Goal: Task Accomplishment & Management: Use online tool/utility

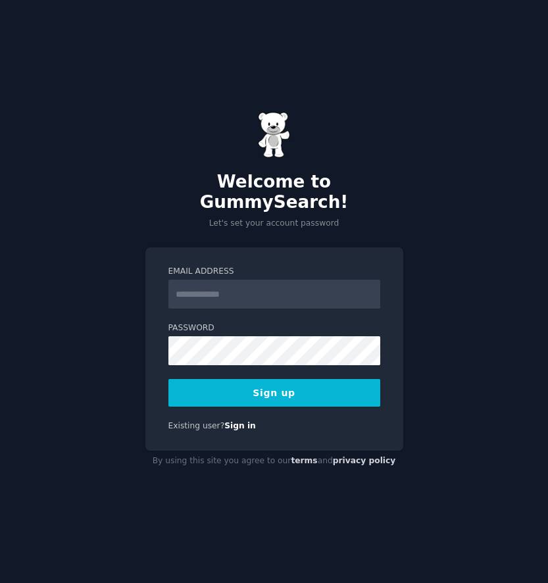
click at [283, 295] on input "Email Address" at bounding box center [274, 293] width 212 height 29
type input "**********"
click at [295, 394] on button "Sign up" at bounding box center [274, 393] width 212 height 28
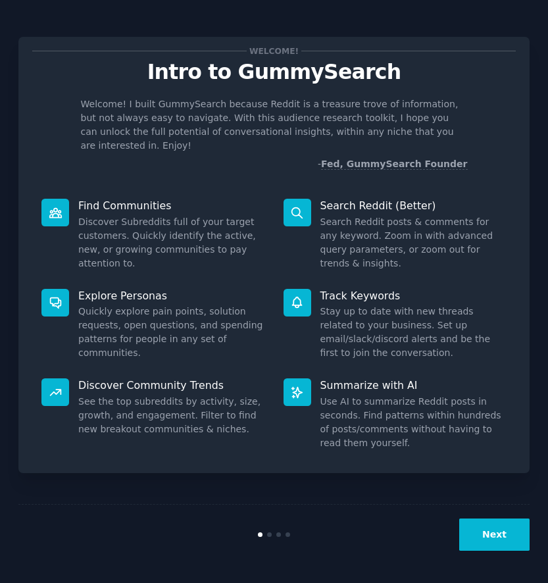
click at [482, 531] on button "Next" at bounding box center [494, 534] width 70 height 32
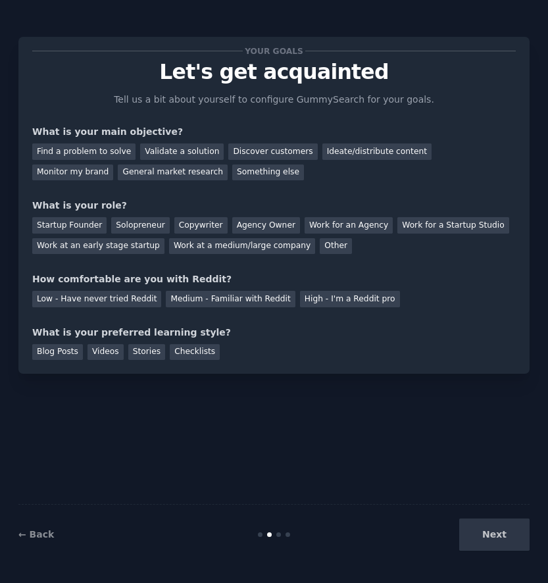
click at [182, 124] on div "Your goals Let's get acquainted Tell us a bit about yourself to configure Gummy…" at bounding box center [273, 205] width 483 height 309
click at [121, 148] on div "Find a problem to solve" at bounding box center [83, 151] width 103 height 16
click at [172, 147] on div "Validate a solution" at bounding box center [182, 151] width 84 height 16
click at [233, 147] on div "Discover customers" at bounding box center [272, 151] width 89 height 16
click at [181, 148] on div "Validate a solution" at bounding box center [182, 151] width 84 height 16
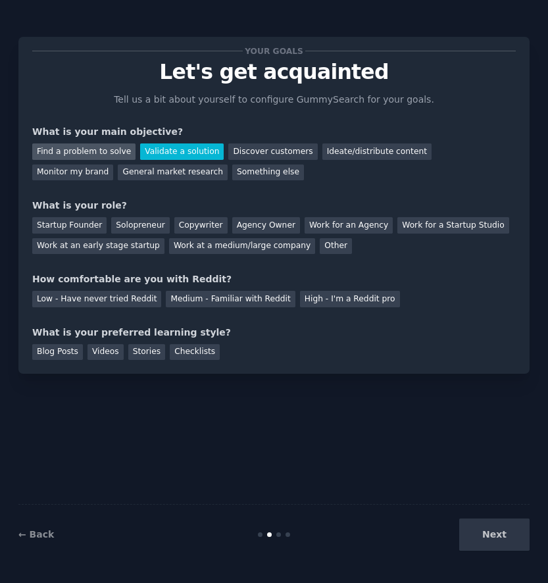
click at [95, 149] on div "Find a problem to solve" at bounding box center [83, 151] width 103 height 16
click at [85, 215] on div "Startup Founder Solopreneur Copywriter Agency Owner Work for an Agency Work for…" at bounding box center [273, 232] width 483 height 41
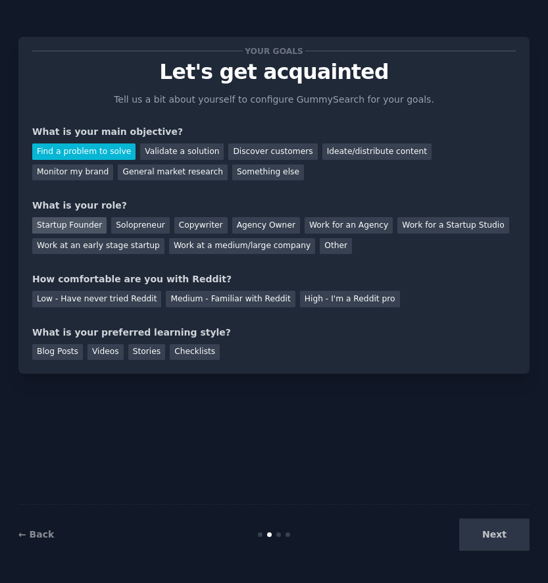
click at [89, 225] on div "Startup Founder" at bounding box center [69, 225] width 74 height 16
click at [166, 155] on div "Validate a solution" at bounding box center [182, 151] width 84 height 16
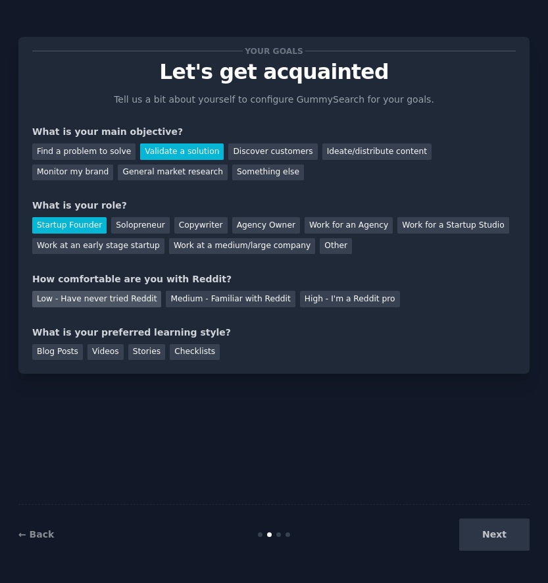
click at [111, 302] on div "Low - Have never tried Reddit" at bounding box center [96, 299] width 129 height 16
click at [195, 285] on div "How comfortable are you with Reddit?" at bounding box center [273, 279] width 483 height 14
click at [195, 289] on div "Low - Have never tried Reddit Medium - Familiar with Reddit High - I'm a Reddit…" at bounding box center [273, 296] width 483 height 21
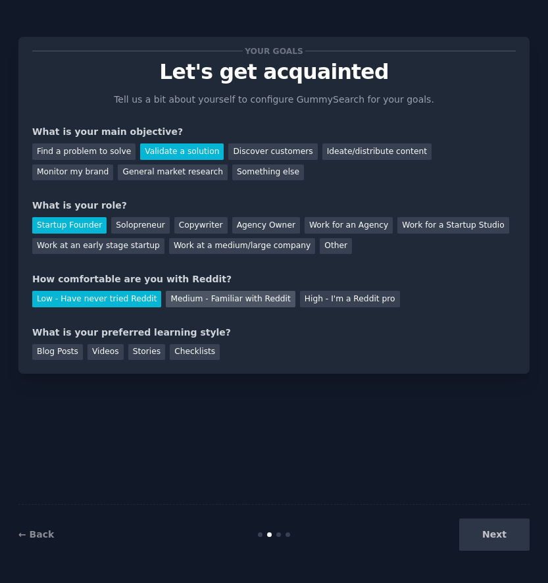
click at [196, 294] on div "Medium - Familiar with Reddit" at bounding box center [230, 299] width 129 height 16
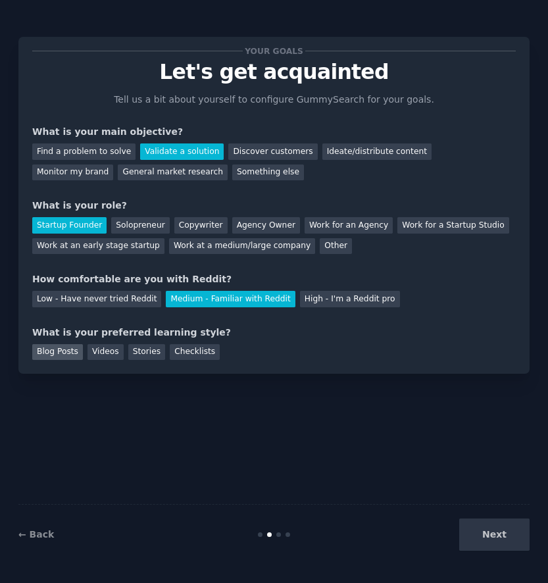
click at [70, 350] on div "Blog Posts" at bounding box center [57, 352] width 51 height 16
click at [101, 353] on div "Videos" at bounding box center [105, 352] width 36 height 16
click at [504, 536] on button "Next" at bounding box center [494, 534] width 70 height 32
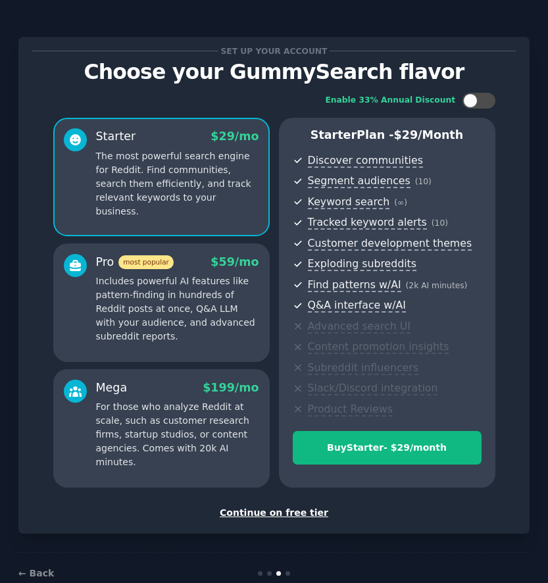
click at [309, 515] on div "Continue on free tier" at bounding box center [273, 513] width 483 height 14
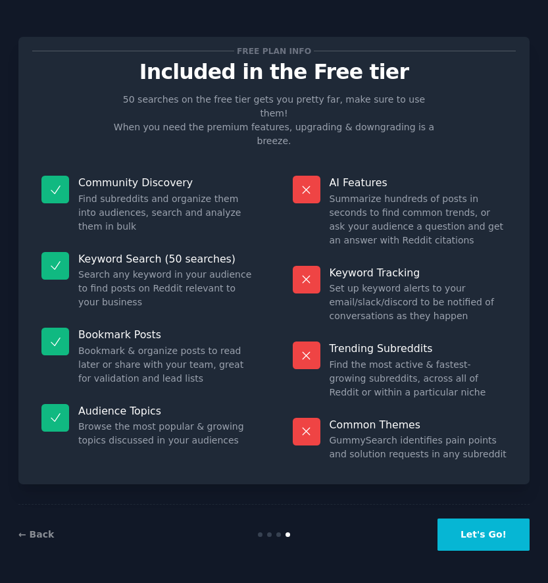
click at [483, 529] on button "Let's Go!" at bounding box center [483, 534] width 92 height 32
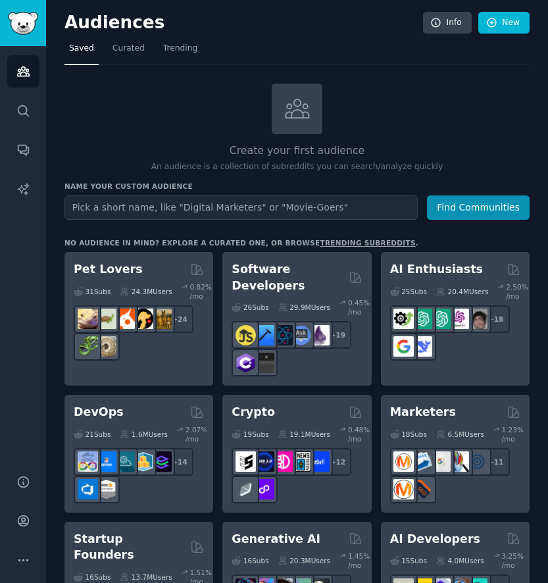
click at [233, 206] on input "text" at bounding box center [240, 207] width 353 height 24
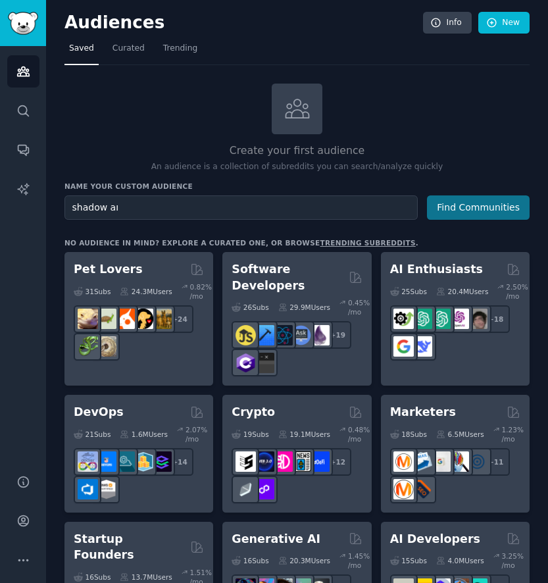
type input "shadow aı"
click at [455, 218] on button "Find Communities" at bounding box center [478, 207] width 103 height 24
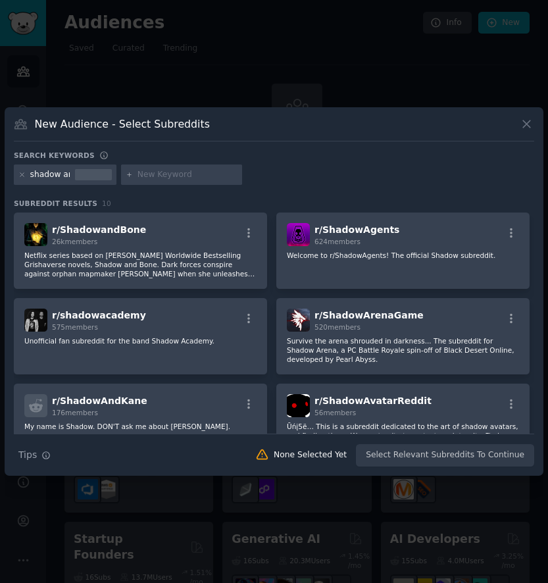
click at [519, 121] on icon at bounding box center [526, 124] width 14 height 14
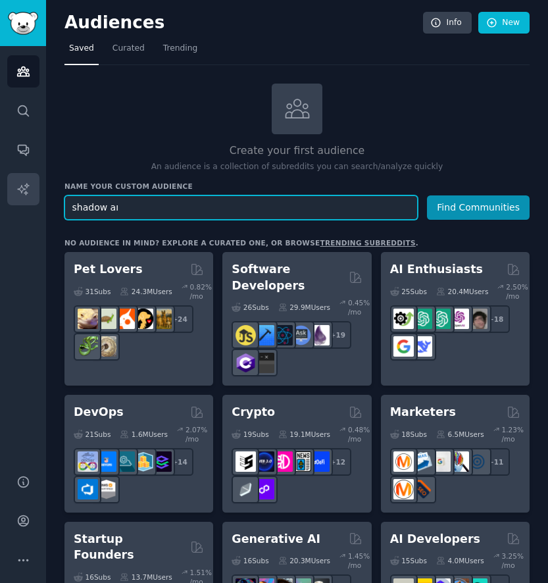
drag, startPoint x: 202, startPoint y: 211, endPoint x: 36, endPoint y: 203, distance: 165.9
click at [36, 203] on div "Audiences Search Conversations AI Reports Help Account More Audiences Info New …" at bounding box center [274, 291] width 548 height 583
click at [427, 195] on button "Find Communities" at bounding box center [478, 207] width 103 height 24
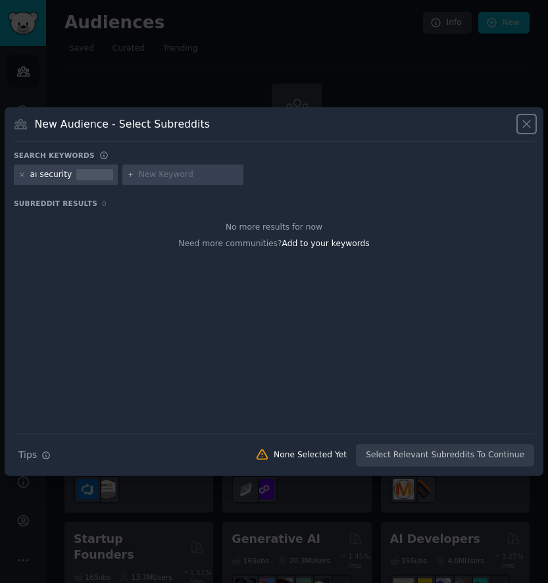
click at [526, 128] on icon at bounding box center [526, 124] width 14 height 14
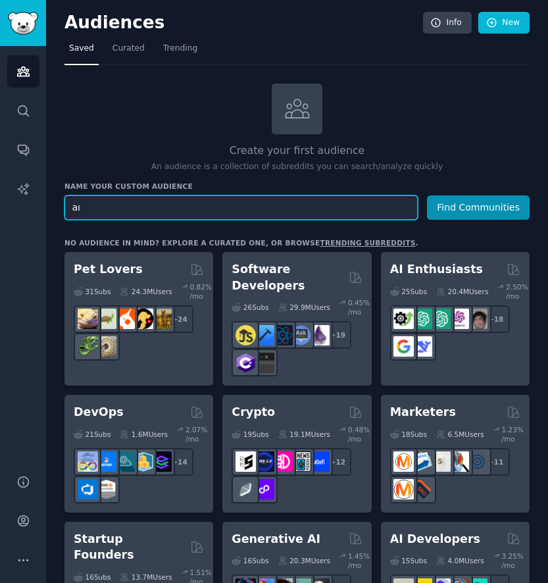
type input "a"
type input "giyim"
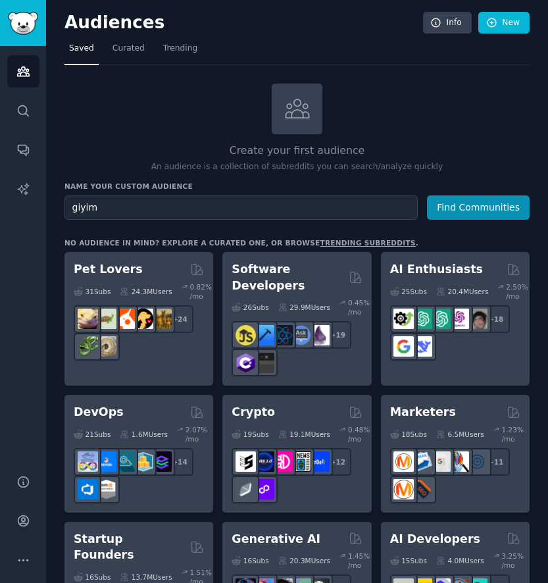
click at [490, 214] on button "Find Communities" at bounding box center [478, 207] width 103 height 24
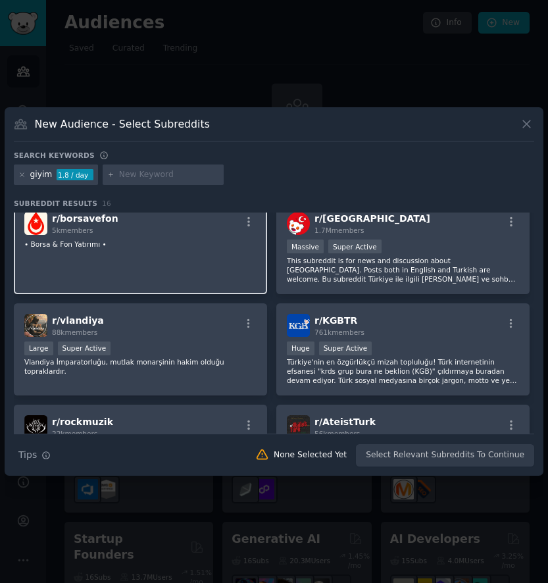
scroll to position [10, 0]
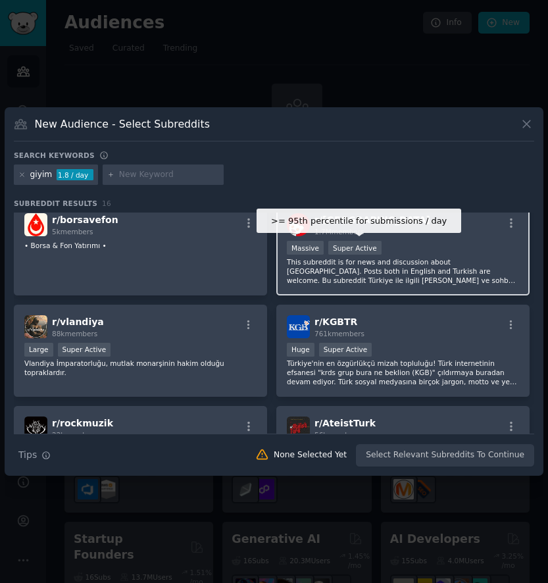
click at [338, 251] on div "Super Active" at bounding box center [354, 248] width 53 height 14
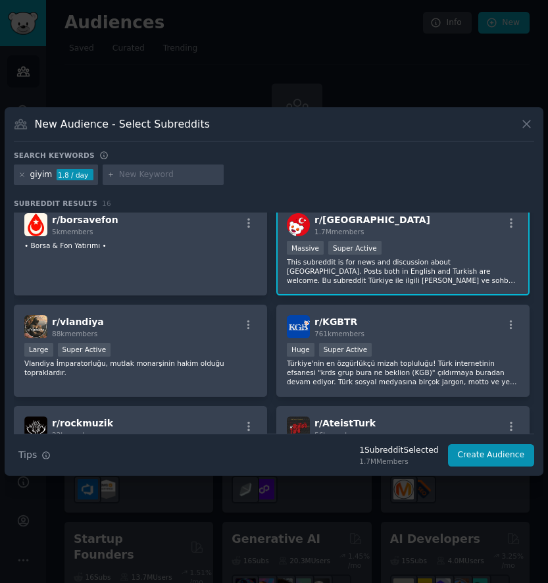
click at [448, 286] on div "r/ Turkey 1.7M members >= 95th percentile for submissions / day Massive Super A…" at bounding box center [402, 249] width 253 height 93
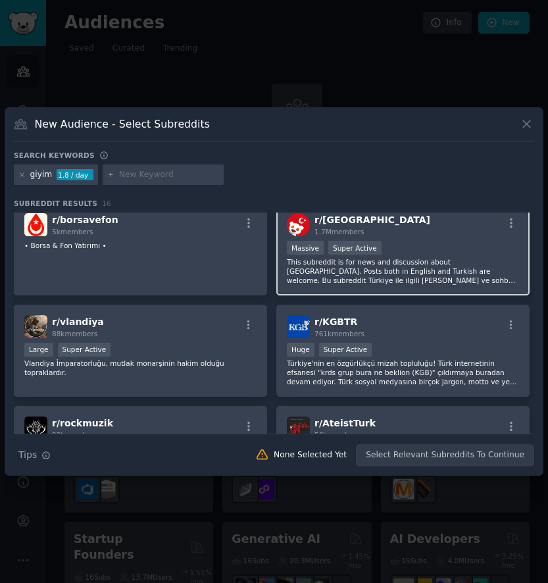
click at [452, 275] on p "This subreddit is for news and discussion about Turkey. Posts both in English a…" at bounding box center [403, 271] width 232 height 28
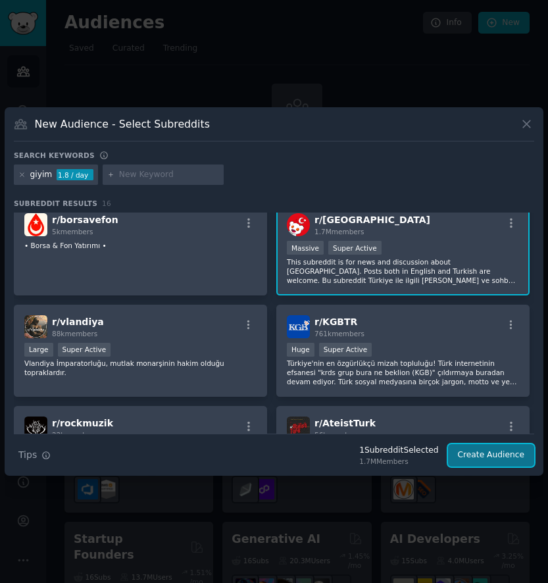
click at [507, 452] on button "Create Audience" at bounding box center [491, 455] width 87 height 22
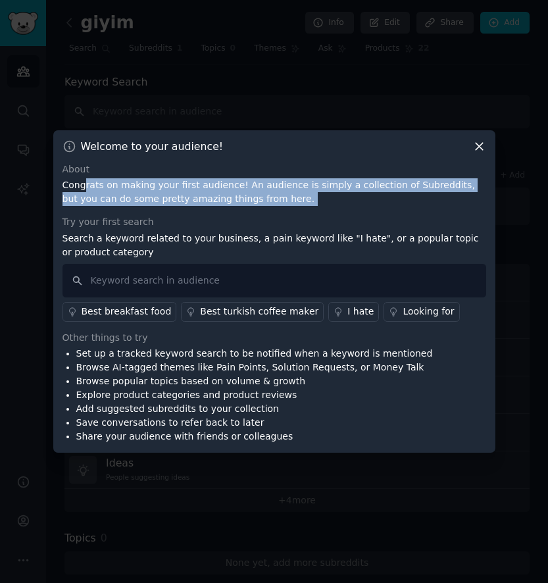
drag, startPoint x: 85, startPoint y: 188, endPoint x: 239, endPoint y: 206, distance: 155.6
click at [239, 206] on div "About Congrats on making your first audience! An audience is simply a collectio…" at bounding box center [273, 302] width 423 height 281
drag, startPoint x: 287, startPoint y: 198, endPoint x: 191, endPoint y: 190, distance: 96.3
click at [191, 190] on p "Congrats on making your first audience! An audience is simply a collection of S…" at bounding box center [273, 192] width 423 height 28
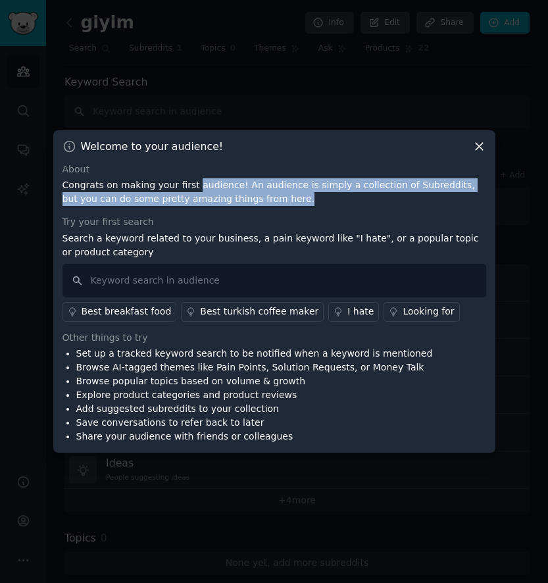
click at [191, 190] on p "Congrats on making your first audience! An audience is simply a collection of S…" at bounding box center [273, 192] width 423 height 28
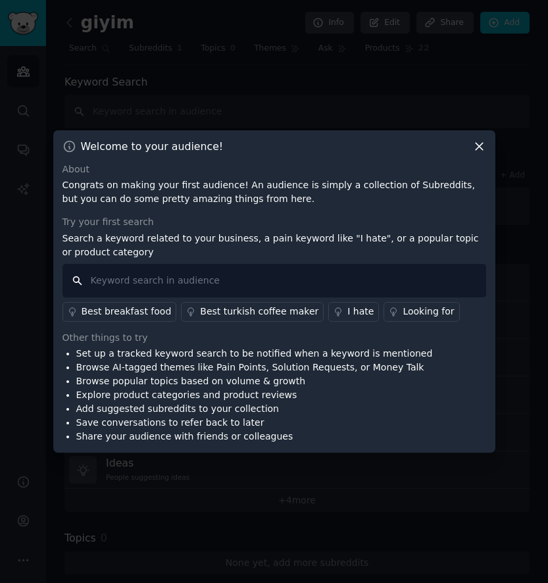
click at [147, 267] on input "text" at bounding box center [273, 281] width 423 height 34
click at [476, 143] on icon at bounding box center [479, 146] width 14 height 14
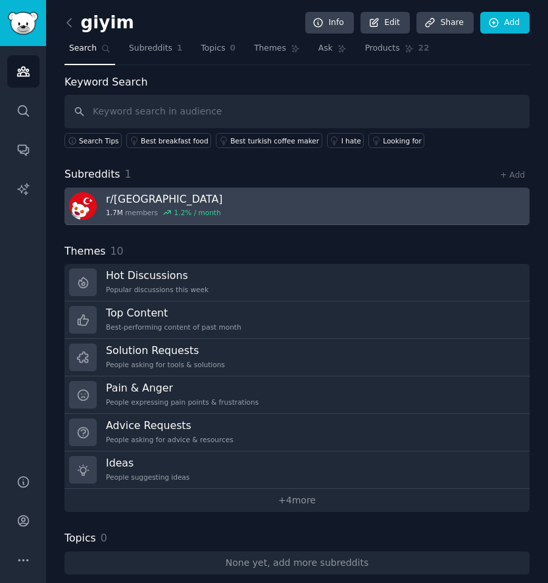
click at [172, 205] on h3 "r/ Turkey" at bounding box center [164, 199] width 116 height 14
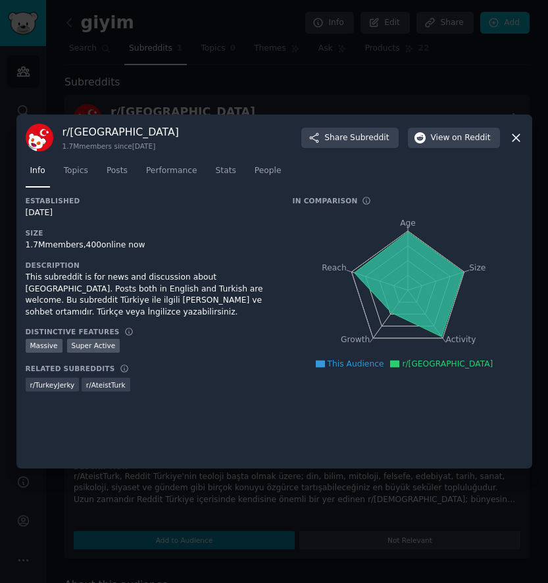
click at [514, 137] on icon at bounding box center [515, 137] width 7 height 7
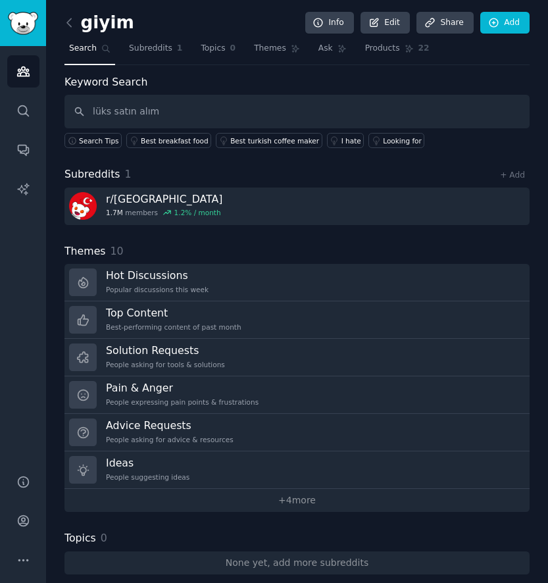
type input "lüks satın alım"
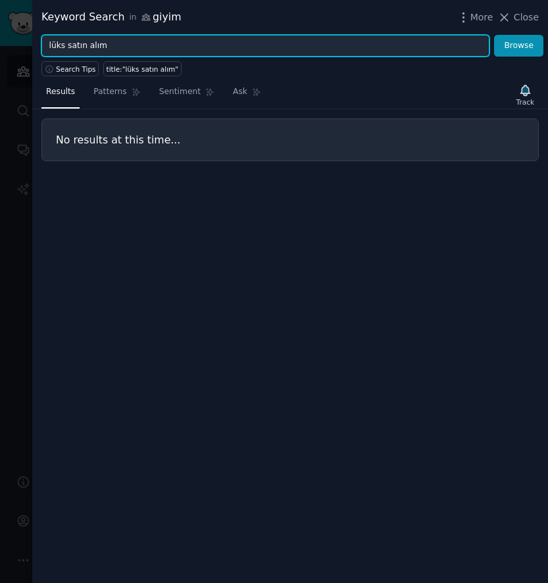
drag, startPoint x: 176, startPoint y: 55, endPoint x: 16, endPoint y: 37, distance: 161.4
click at [17, 37] on div "Keyword Search in giyim More Close lüks satın alım Browse Search Tips title:"lü…" at bounding box center [274, 291] width 548 height 583
type input "luxury"
click at [494, 35] on button "Browse" at bounding box center [518, 46] width 49 height 22
